Goal: Find contact information: Find contact information

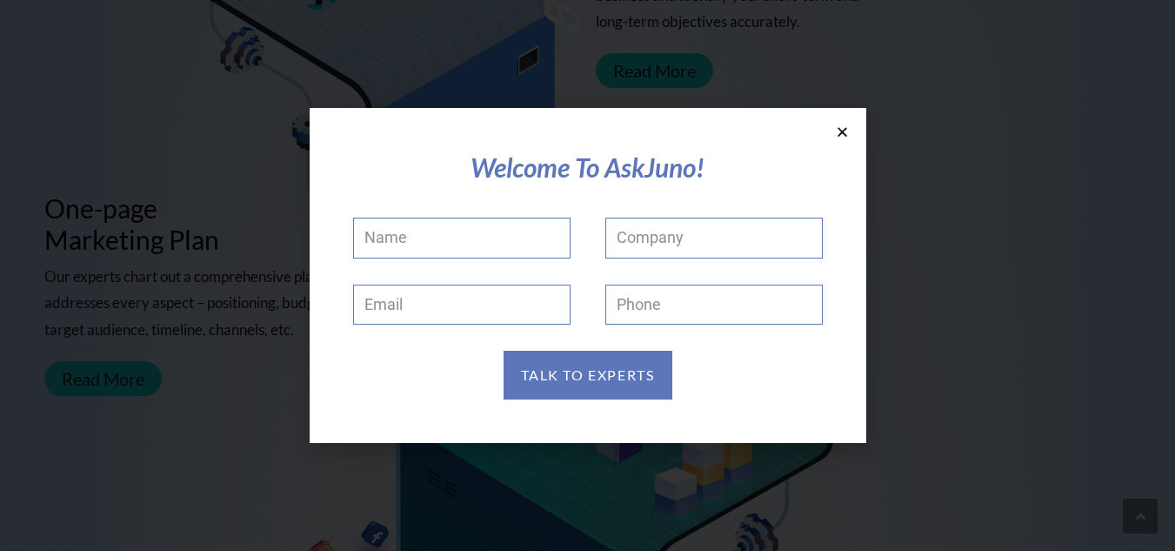
scroll to position [661, 0]
click at [840, 138] on icon at bounding box center [842, 131] width 13 height 13
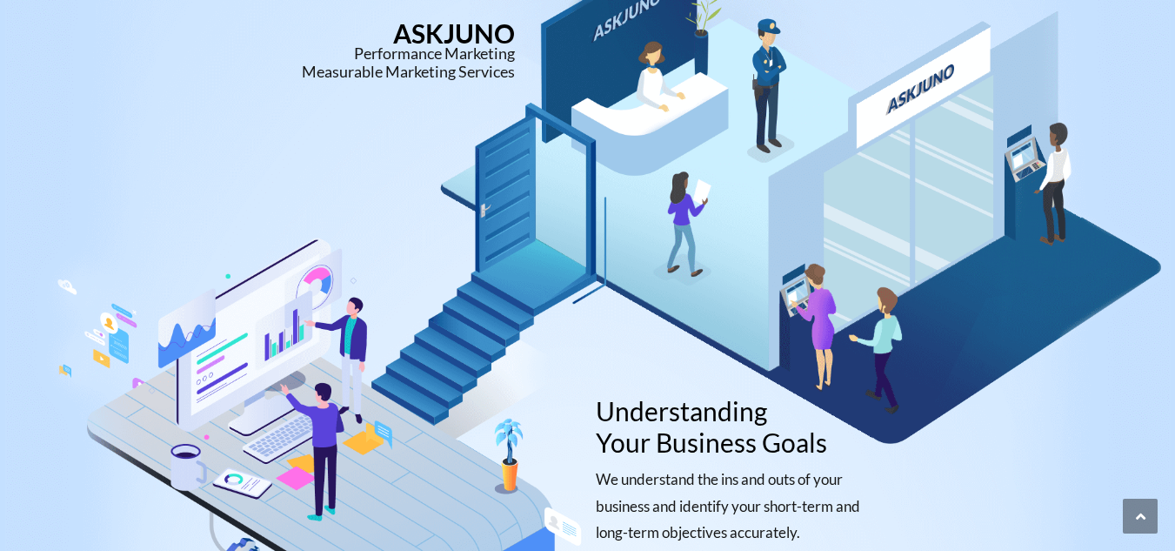
scroll to position [0, 0]
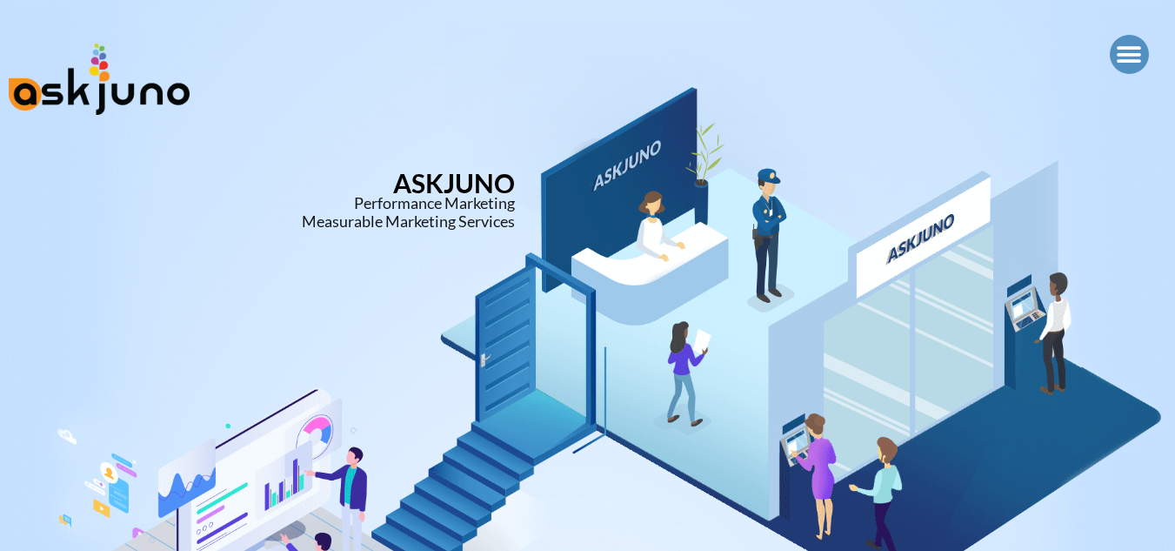
click at [1126, 64] on icon "Menu Toggle" at bounding box center [1129, 55] width 26 height 26
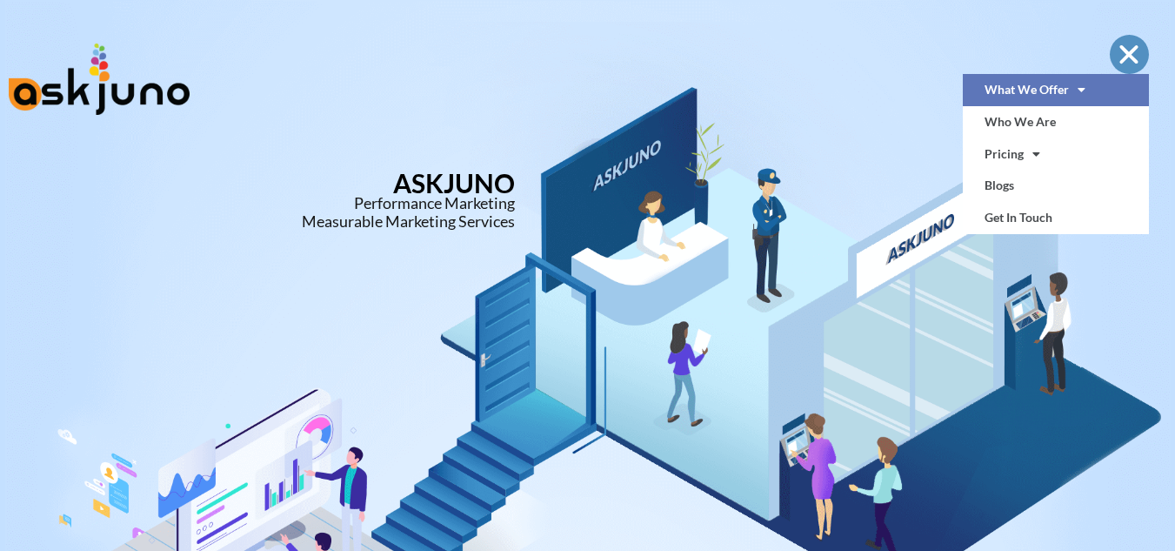
click at [1035, 99] on link "What We Offer" at bounding box center [1055, 90] width 185 height 32
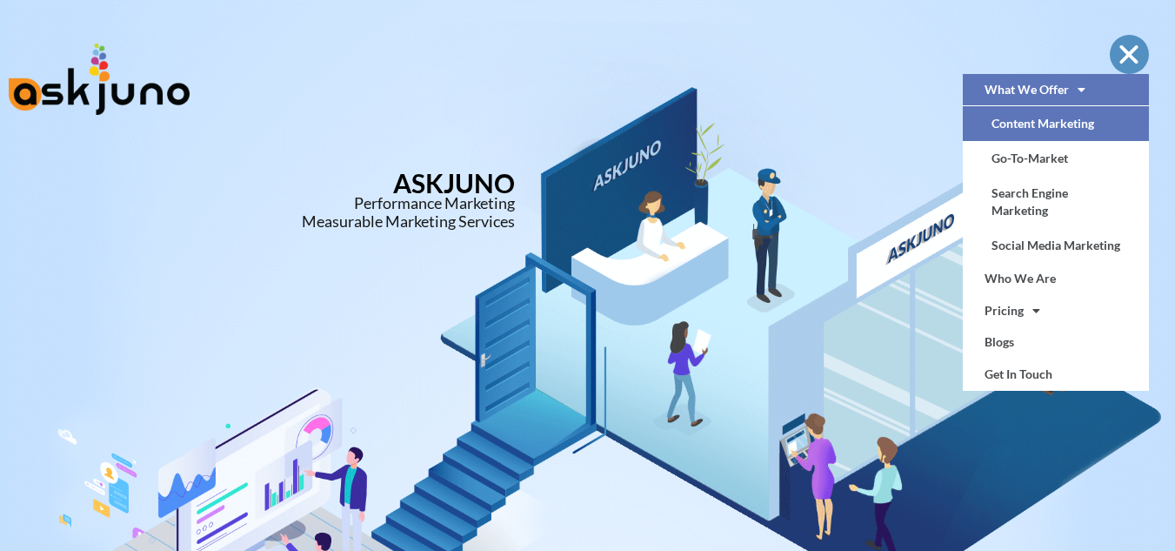
click at [1047, 127] on link "Content Marketing" at bounding box center [1055, 123] width 185 height 35
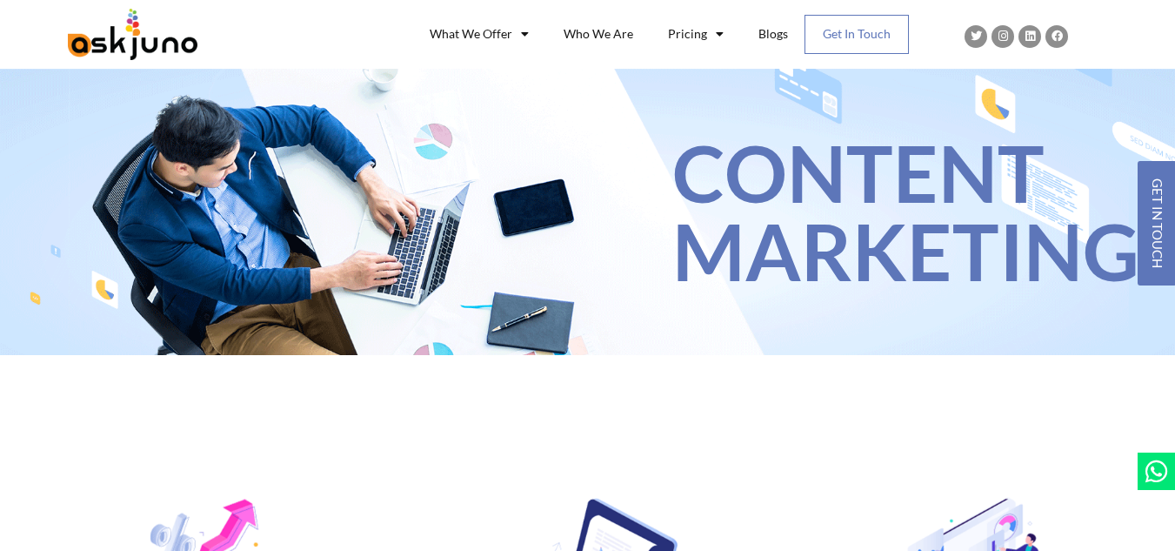
click at [872, 37] on link "Get In Touch" at bounding box center [856, 34] width 103 height 37
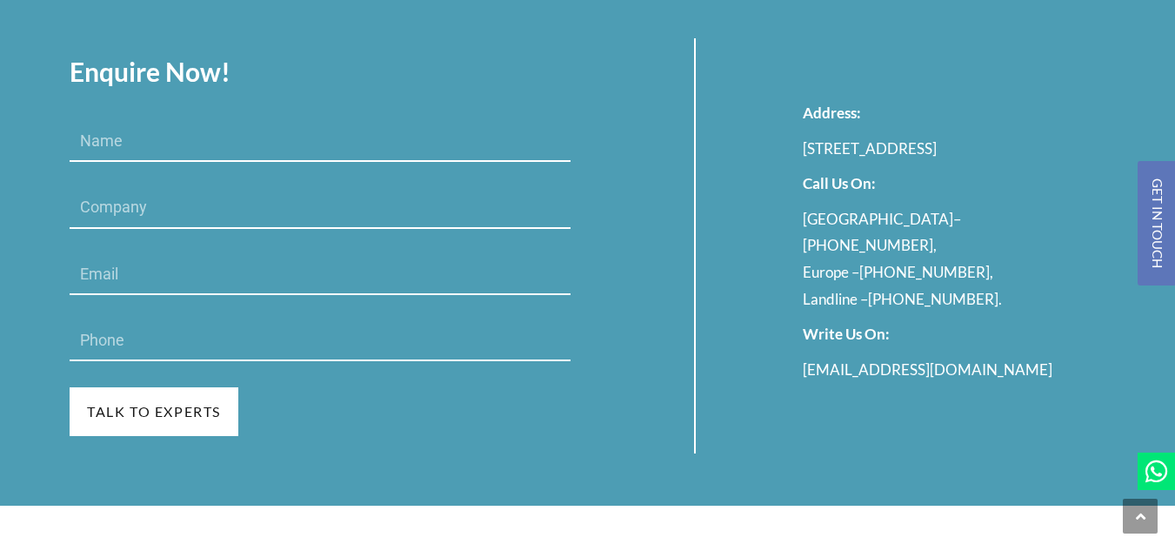
scroll to position [1172, 0]
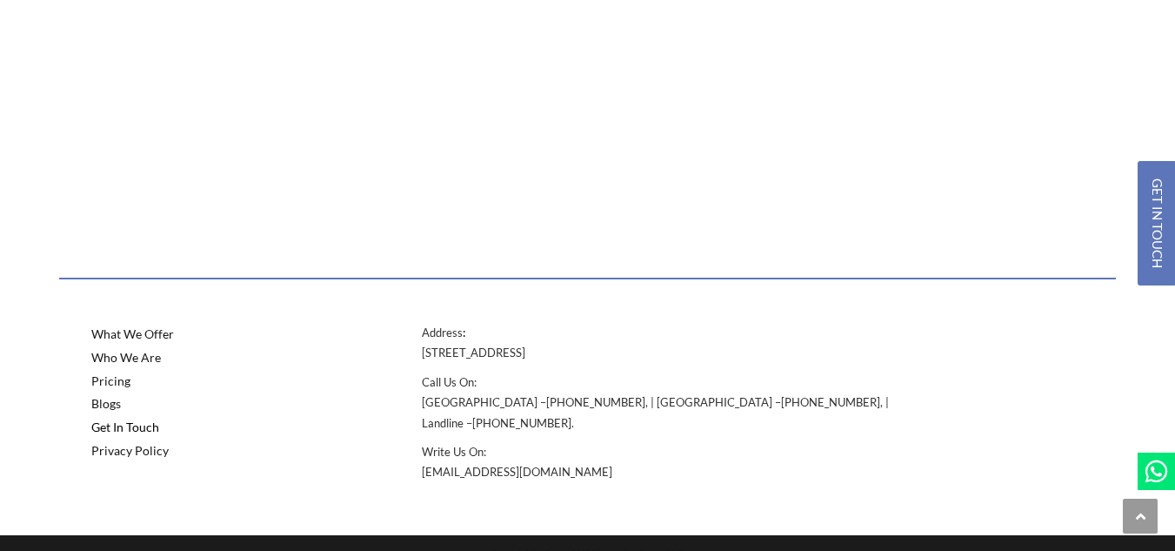
drag, startPoint x: 424, startPoint y: 332, endPoint x: 749, endPoint y: 356, distance: 325.3
click at [749, 356] on p "Address : [STREET_ADDRESS]" at bounding box center [669, 343] width 495 height 41
copy p "Address : [STREET_ADDRESS]"
drag, startPoint x: 423, startPoint y: 379, endPoint x: 551, endPoint y: 399, distance: 130.3
click at [551, 399] on p "Call Us On: [GEOGRAPHIC_DATA] – [PHONE_NUMBER] , | [GEOGRAPHIC_DATA] – [PHONE_N…" at bounding box center [669, 402] width 495 height 61
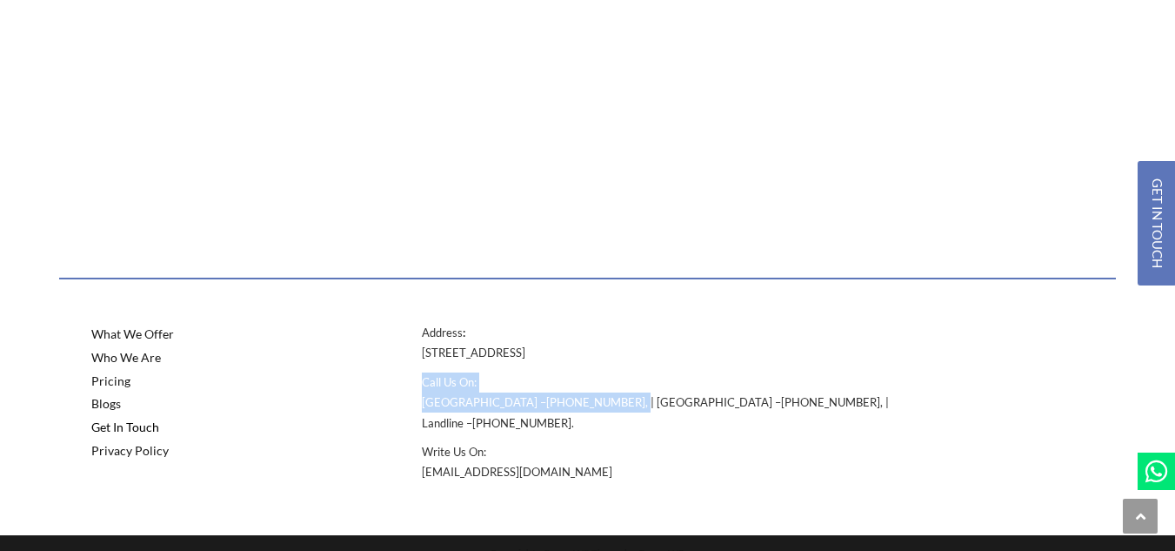
copy p "Call Us On: [GEOGRAPHIC_DATA] – [PHONE_NUMBER] ,"
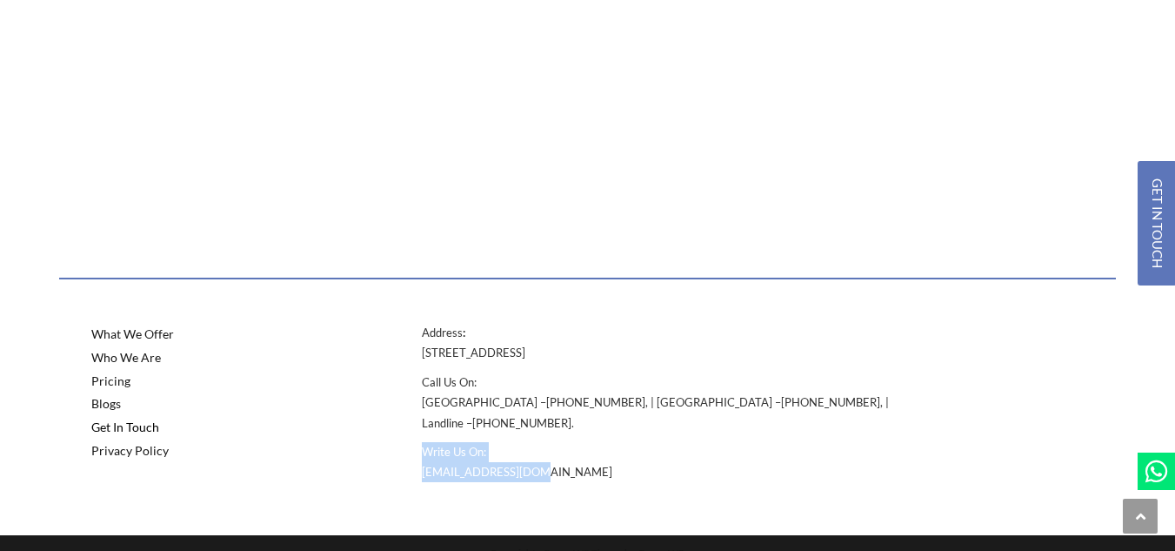
drag, startPoint x: 421, startPoint y: 426, endPoint x: 557, endPoint y: 444, distance: 137.8
click at [557, 444] on div "Address : [STREET_ADDRESS] Call Us On: [GEOGRAPHIC_DATA] – [PHONE_NUMBER] , | […" at bounding box center [669, 407] width 512 height 186
copy p "Write Us On: [EMAIL_ADDRESS][DOMAIN_NAME]"
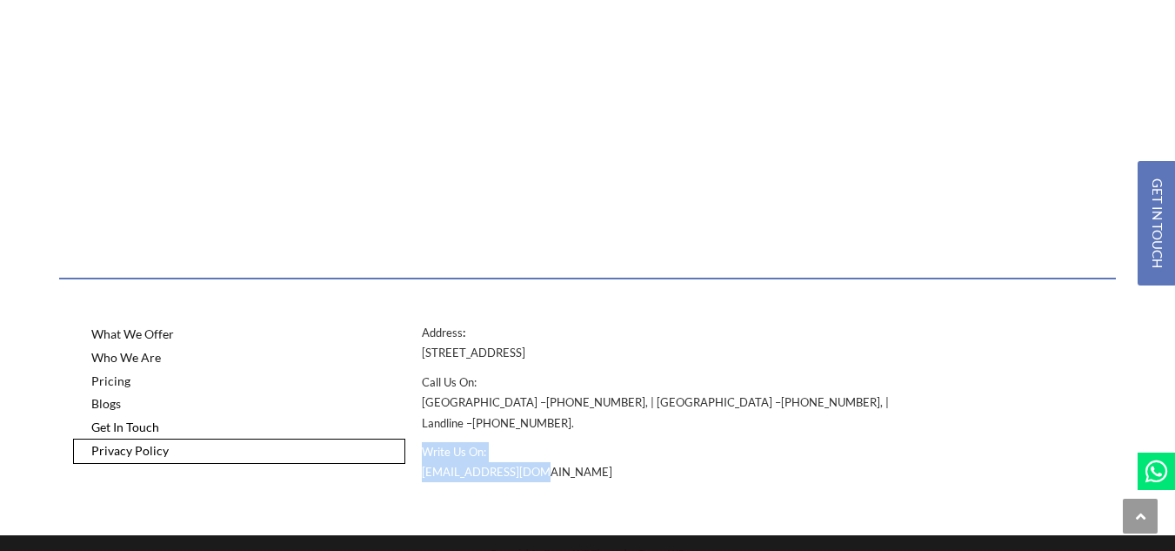
click at [108, 448] on link "Privacy Policy" at bounding box center [239, 450] width 330 height 23
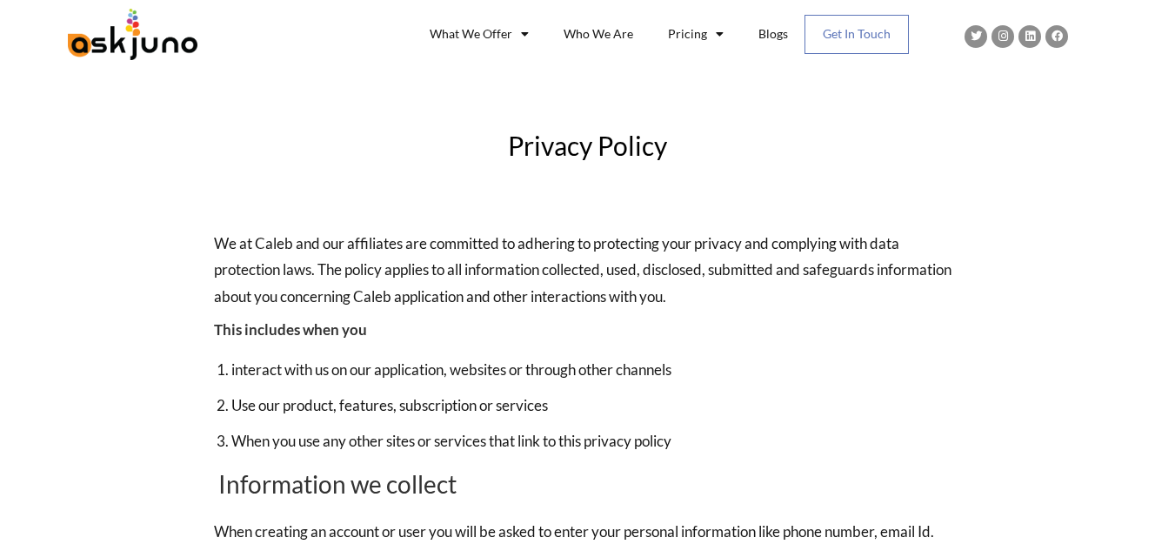
click at [878, 31] on link "Get In Touch" at bounding box center [856, 34] width 103 height 37
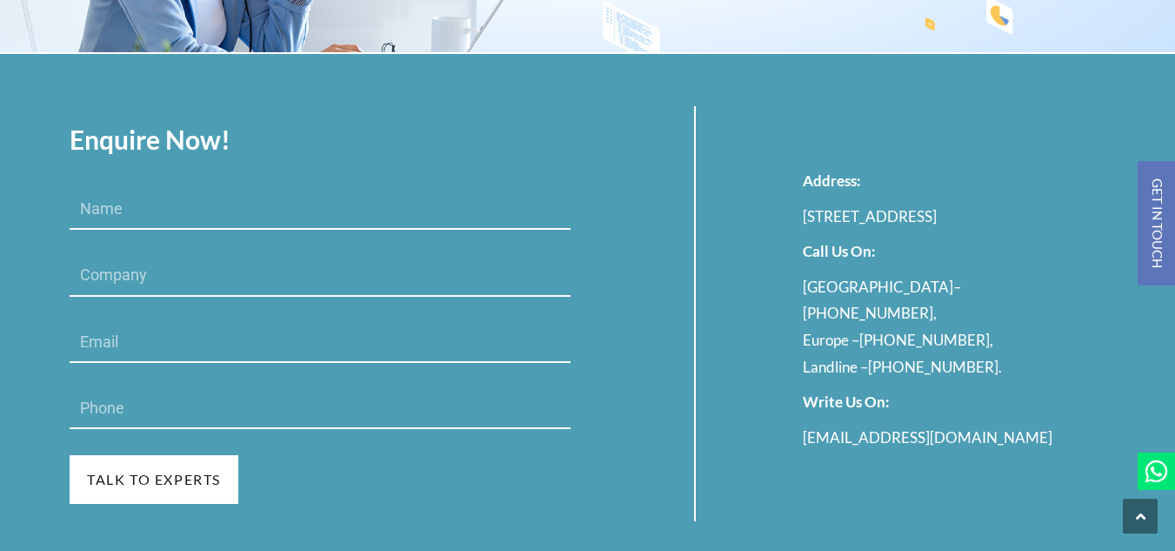
scroll to position [304, 0]
click at [172, 472] on div at bounding box center [587, 475] width 1175 height 46
click at [154, 493] on div at bounding box center [587, 475] width 1175 height 46
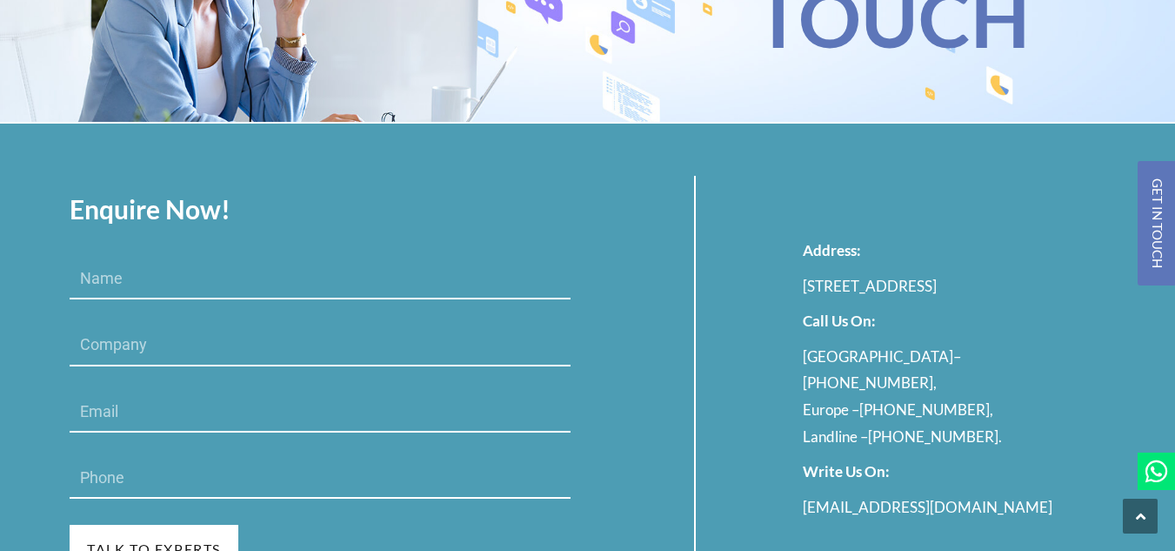
scroll to position [0, 0]
